Goal: Information Seeking & Learning: Understand process/instructions

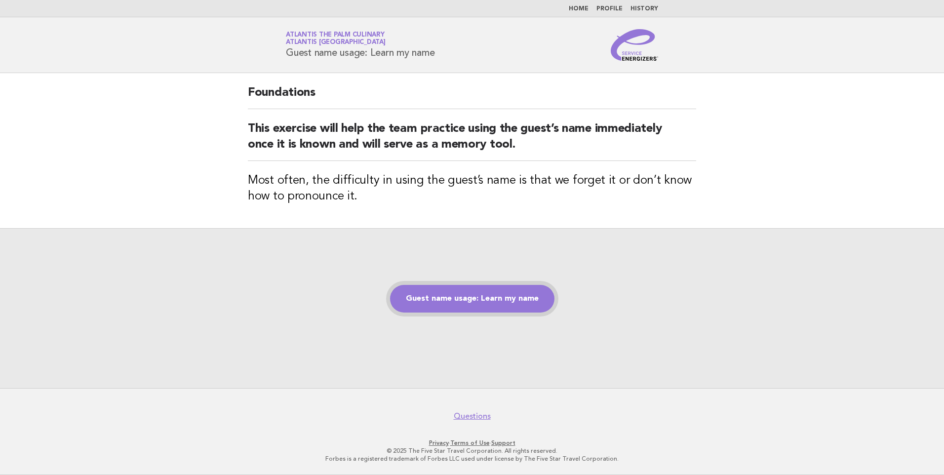
click at [495, 296] on link "Guest name usage: Learn my name" at bounding box center [472, 299] width 164 height 28
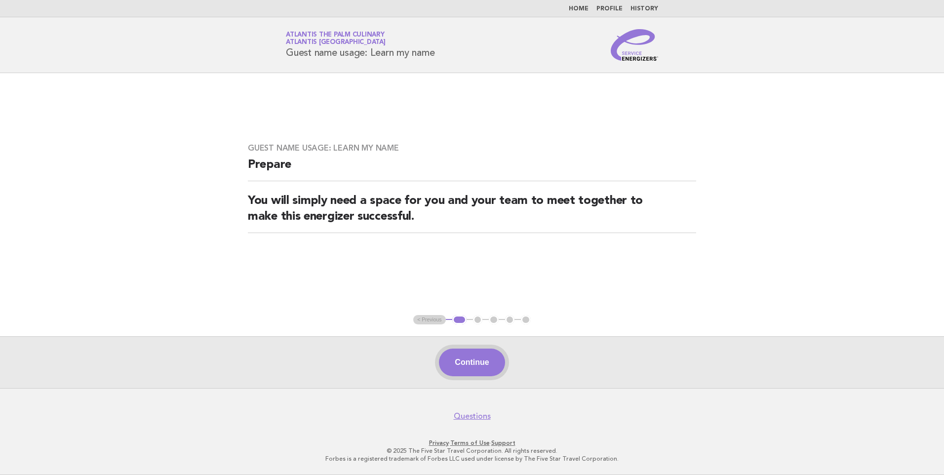
click at [474, 359] on button "Continue" at bounding box center [472, 363] width 66 height 28
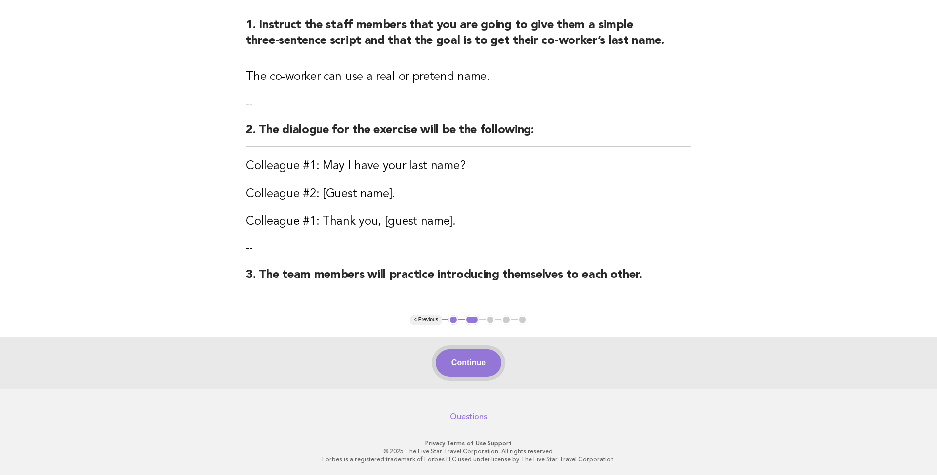
click at [475, 360] on button "Continue" at bounding box center [469, 363] width 66 height 28
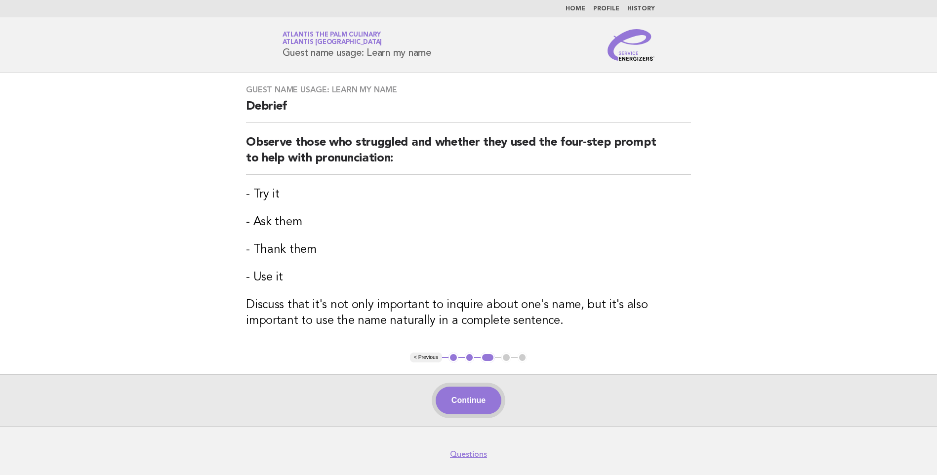
click at [477, 392] on button "Continue" at bounding box center [469, 401] width 66 height 28
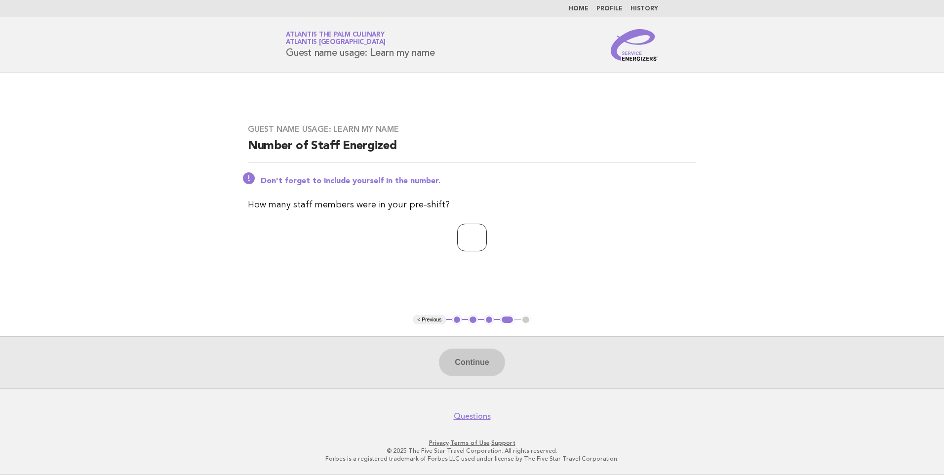
click at [470, 238] on input "number" at bounding box center [472, 238] width 30 height 28
type input "*"
click at [473, 364] on button "Continue" at bounding box center [472, 363] width 66 height 28
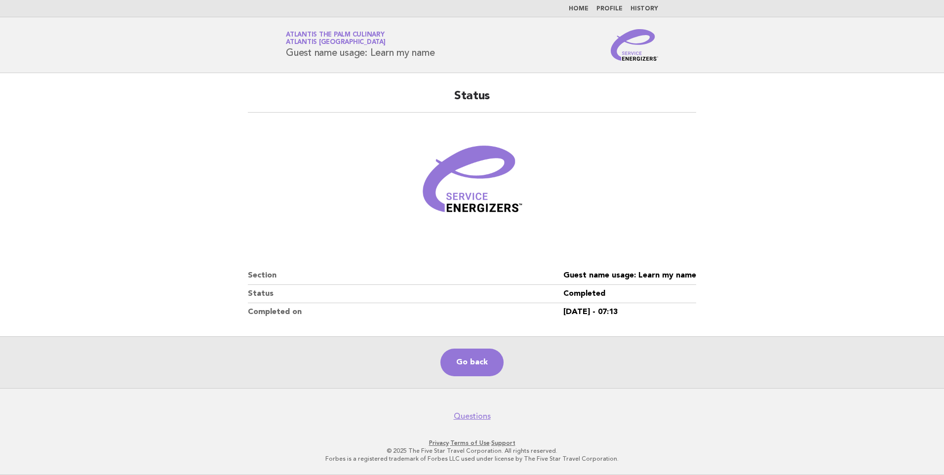
click at [214, 220] on main "Status Section Guest name usage: Learn my name Status Completed Completed on [D…" at bounding box center [472, 230] width 944 height 315
